Goal: Book appointment/travel/reservation

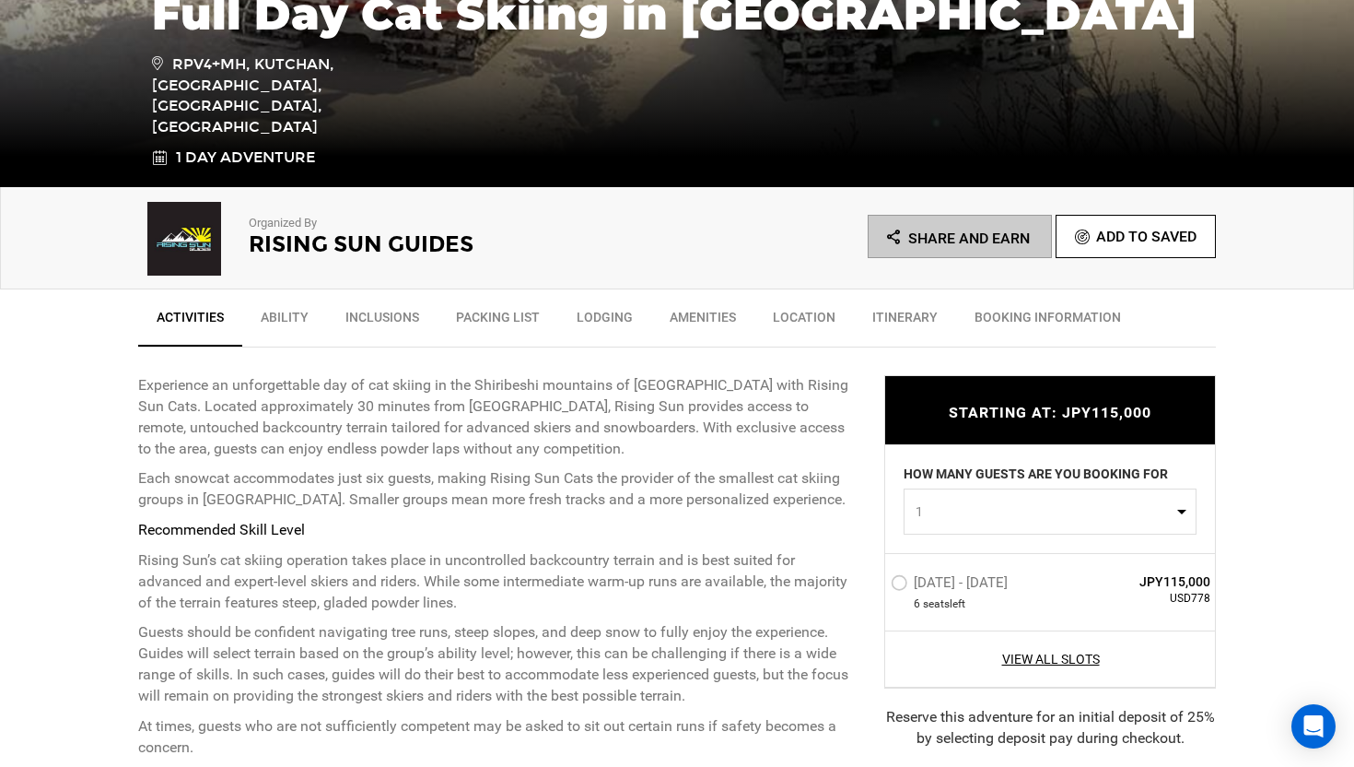
scroll to position [565, 0]
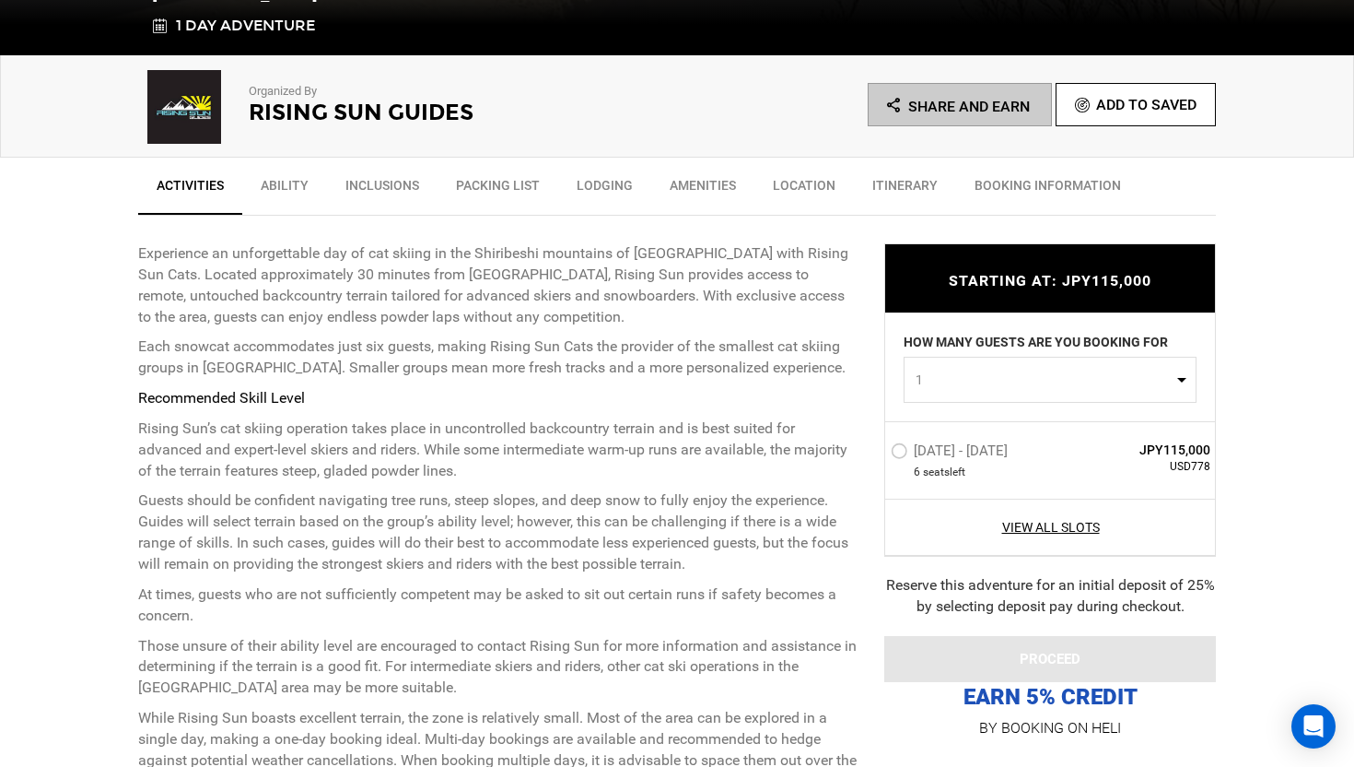
click at [977, 391] on button "1" at bounding box center [1050, 380] width 293 height 46
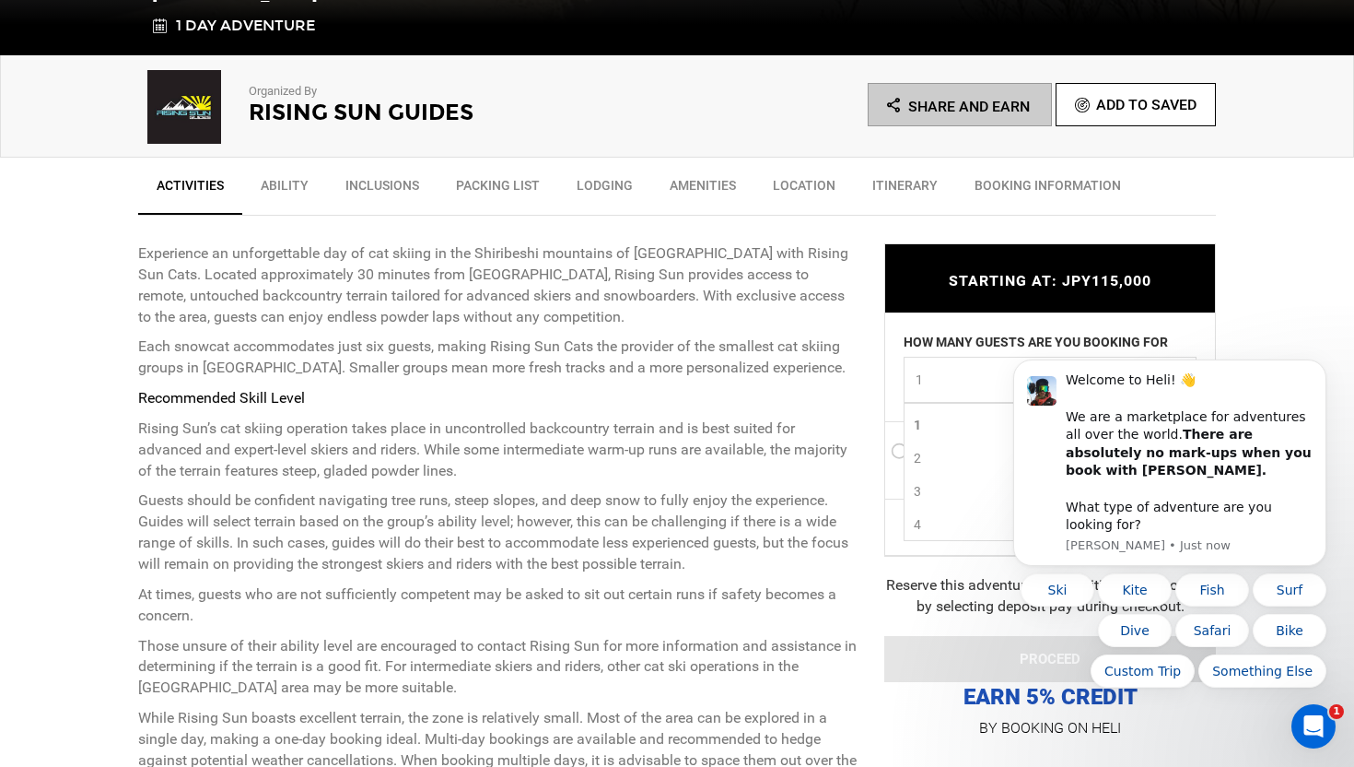
scroll to position [61, 0]
click at [940, 434] on link "3" at bounding box center [1050, 430] width 291 height 33
click at [1320, 370] on icon "Dismiss notification" at bounding box center [1322, 365] width 10 height 10
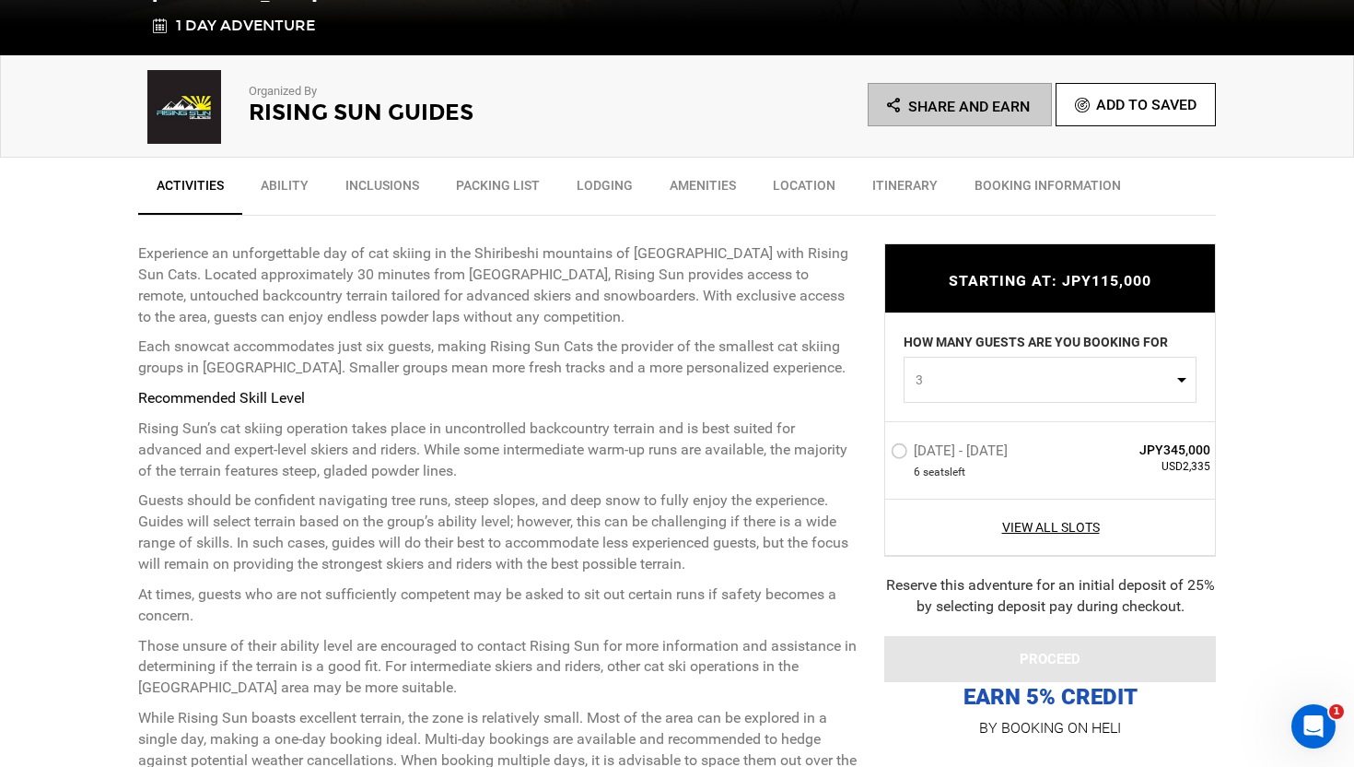
click at [981, 377] on span "3" at bounding box center [1044, 379] width 257 height 18
click at [936, 427] on link "1" at bounding box center [1050, 424] width 291 height 33
select select "1"
click at [860, 393] on div "STARTING AT: JPY115,000 STARTING AT: JPY115,000 HOW MANY GUESTS ARE YOU BOOKING…" at bounding box center [1036, 478] width 359 height 525
